Goal: Task Accomplishment & Management: Use online tool/utility

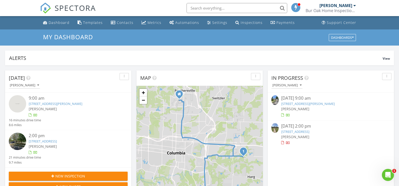
click at [81, 9] on span "SPECTORA" at bounding box center [75, 8] width 41 height 11
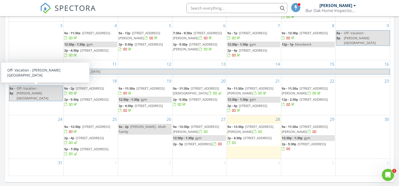
scroll to position [277, 0]
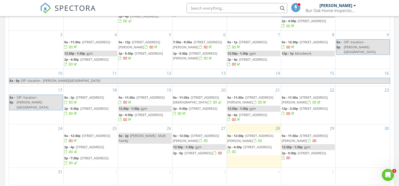
drag, startPoint x: 189, startPoint y: 150, endPoint x: 193, endPoint y: 156, distance: 7.7
click at [193, 155] on span "[STREET_ADDRESS]" at bounding box center [199, 153] width 28 height 5
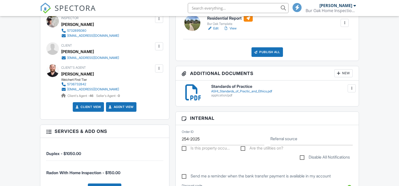
click at [217, 28] on link "Edit" at bounding box center [212, 28] width 11 height 5
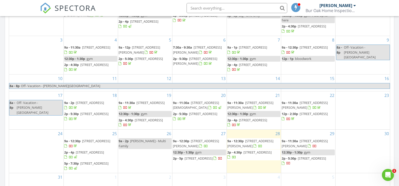
scroll to position [302, 0]
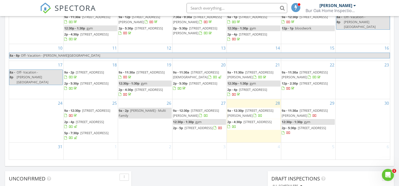
click at [185, 110] on span "9a - 12:30p" at bounding box center [181, 110] width 16 height 5
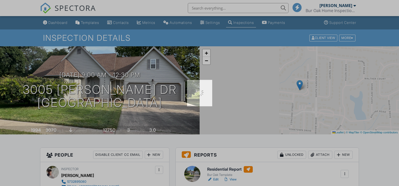
scroll to position [50, 0]
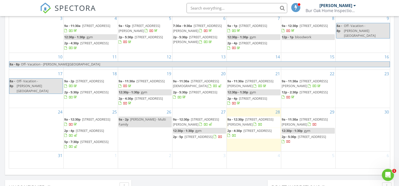
scroll to position [302, 0]
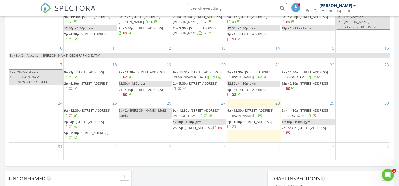
click at [182, 116] on span "3005 Meghann Dr, Columbia 65203" at bounding box center [196, 112] width 46 height 9
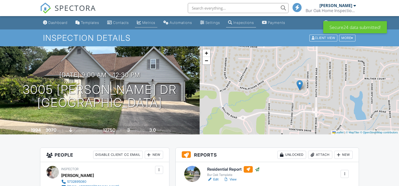
click at [153, 24] on div "Metrics" at bounding box center [148, 22] width 13 height 4
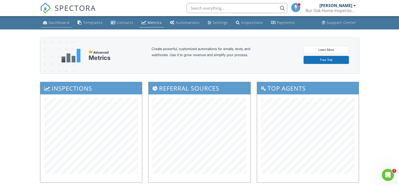
click at [61, 24] on div "Dashboard" at bounding box center [59, 22] width 21 height 5
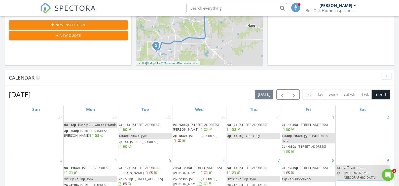
scroll to position [302, 0]
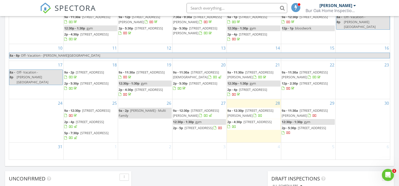
click at [190, 130] on span "2p - 5p [STREET_ADDRESS]" at bounding box center [197, 128] width 49 height 5
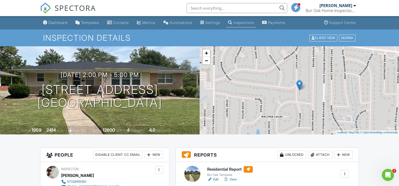
click at [232, 181] on link "View" at bounding box center [230, 179] width 13 height 5
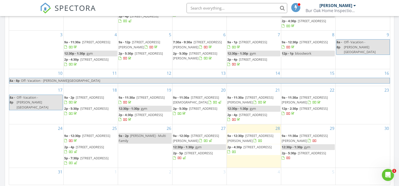
scroll to position [352, 0]
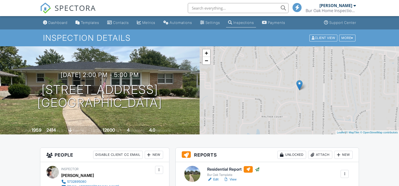
scroll to position [378, 0]
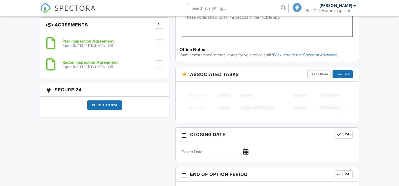
click at [107, 107] on div "Submit to S24" at bounding box center [104, 105] width 35 height 10
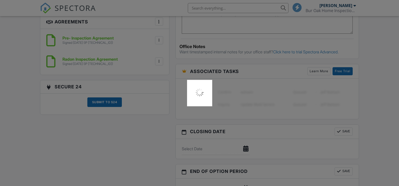
scroll to position [0, 0]
